Goal: Transaction & Acquisition: Purchase product/service

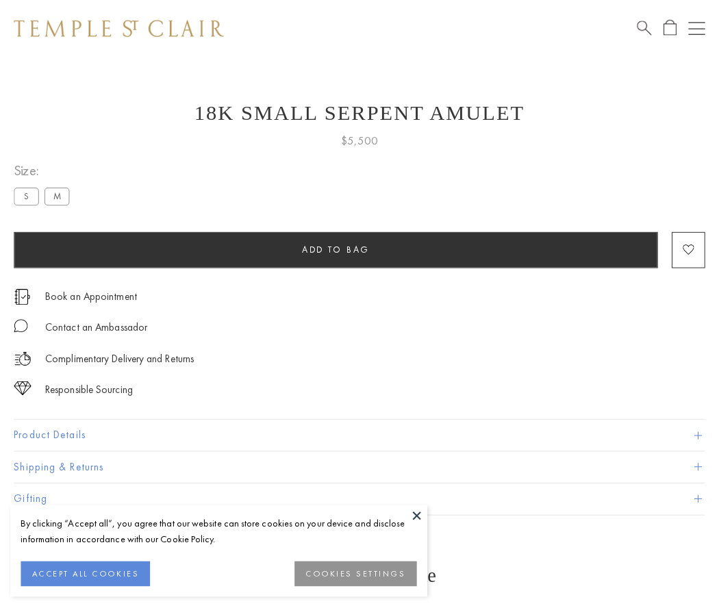
scroll to position [5, 0]
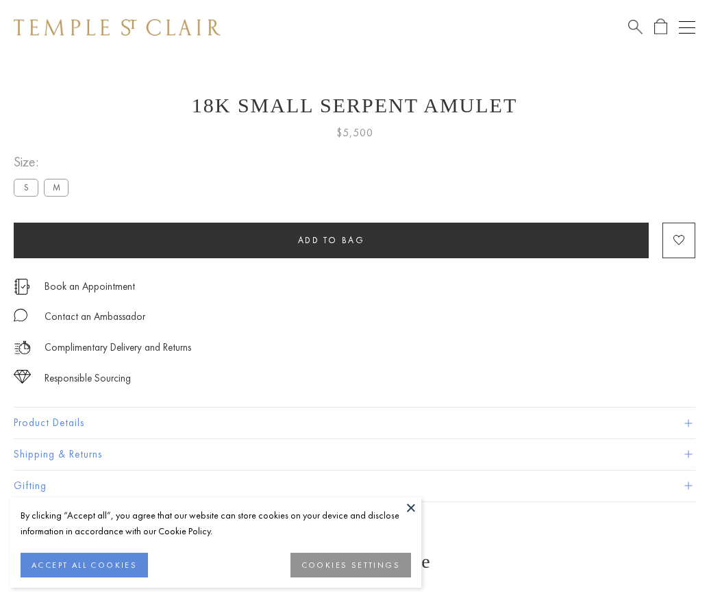
click at [331, 240] on span "Add to bag" at bounding box center [331, 240] width 67 height 12
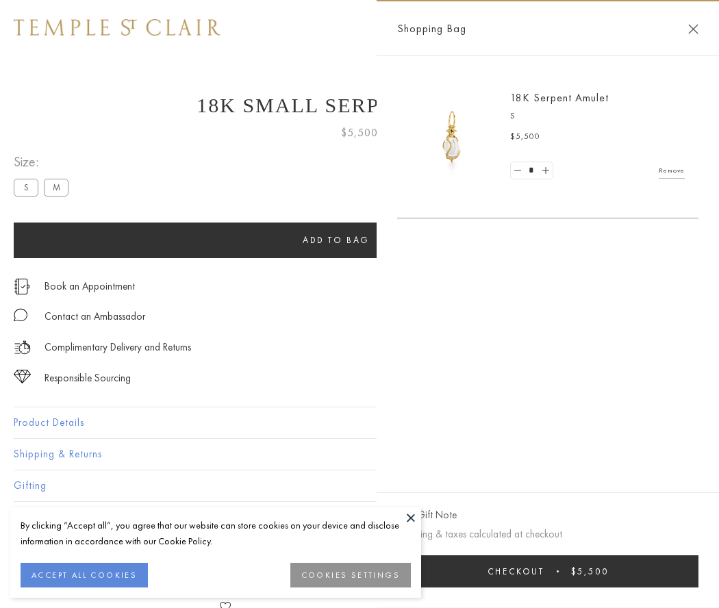
click at [557, 571] on span "submit" at bounding box center [558, 571] width 2 height 2
